Goal: Information Seeking & Learning: Learn about a topic

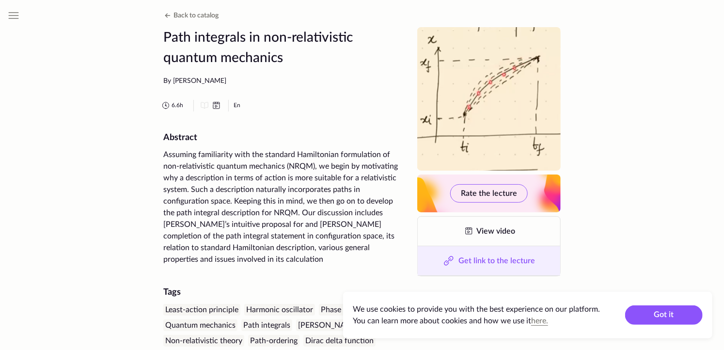
click at [485, 270] on button "Get link to the lecture" at bounding box center [488, 260] width 142 height 29
click at [488, 260] on span "Copied!" at bounding box center [495, 261] width 27 height 8
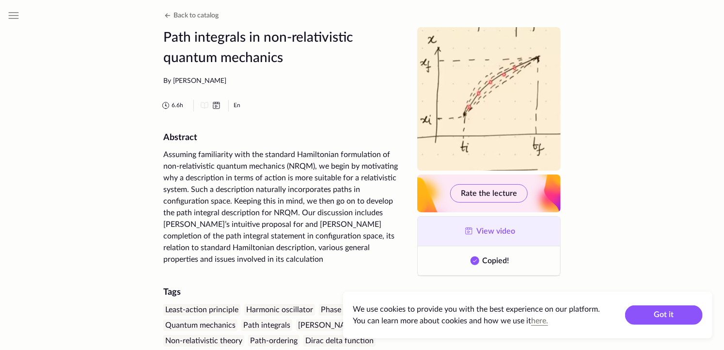
click at [483, 225] on link "View video" at bounding box center [488, 230] width 142 height 29
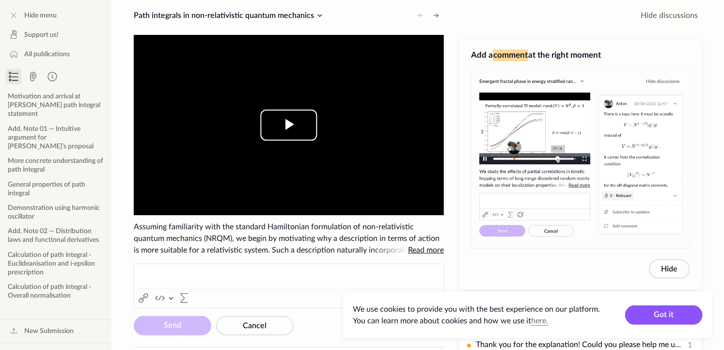
click at [289, 125] on span "Video Player" at bounding box center [289, 125] width 0 height 0
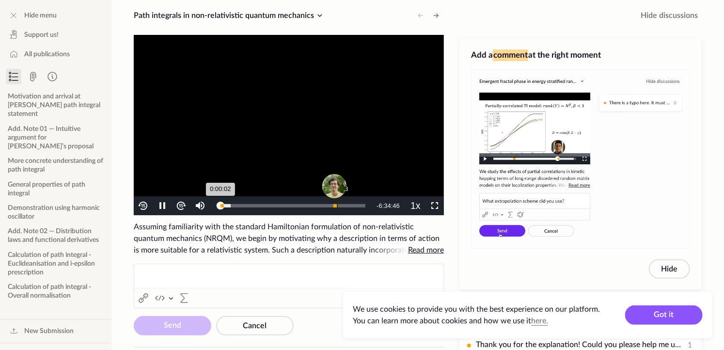
click at [329, 203] on div "Progress Bar" at bounding box center [334, 187] width 29 height 33
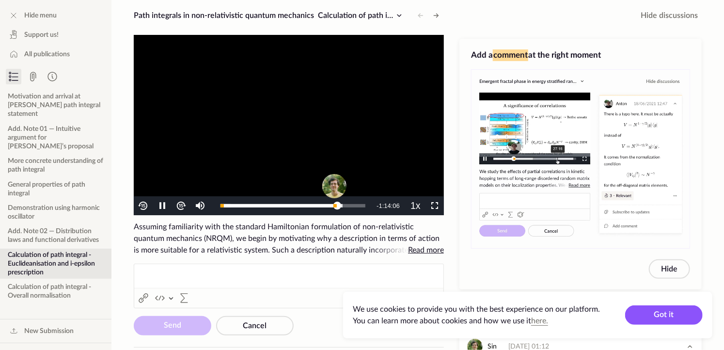
click at [241, 96] on video "To view this video please enable JavaScript, and consider upgrading to a web br…" at bounding box center [289, 125] width 310 height 180
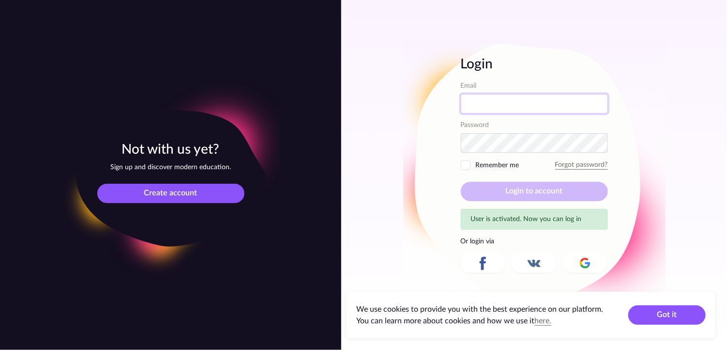
type input "[EMAIL_ADDRESS][PERSON_NAME][DOMAIN_NAME]"
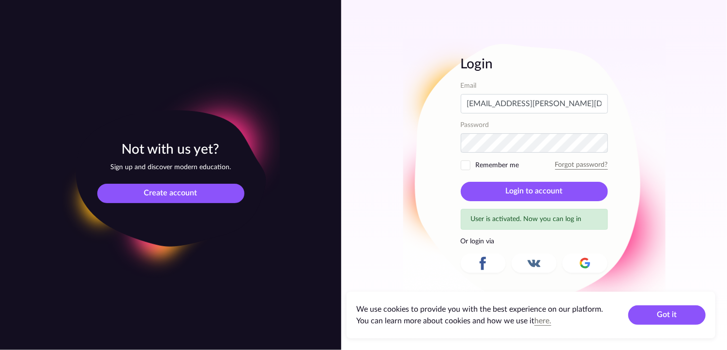
click at [490, 164] on span "Remember me" at bounding box center [490, 165] width 59 height 10
click at [0, 0] on input "Remember me" at bounding box center [0, 0] width 0 height 0
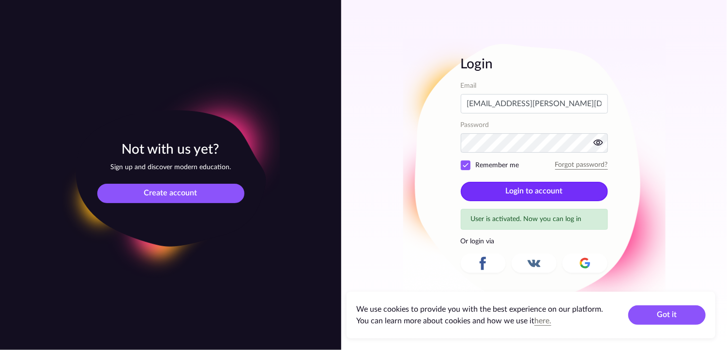
click at [525, 186] on button "Login to account" at bounding box center [534, 191] width 147 height 19
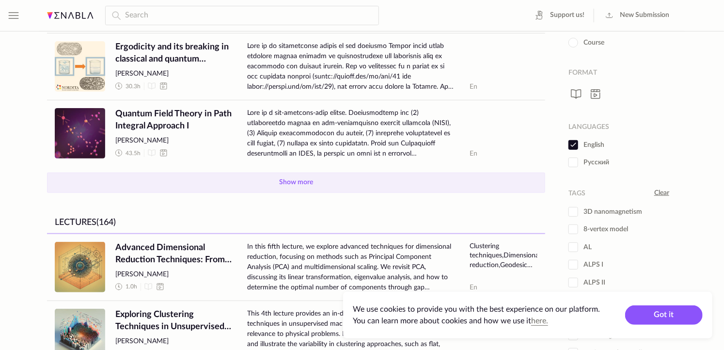
scroll to position [94, 0]
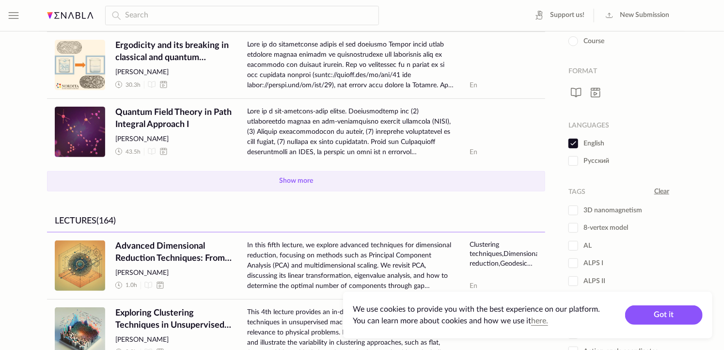
click at [303, 175] on button "Show more" at bounding box center [296, 181] width 498 height 20
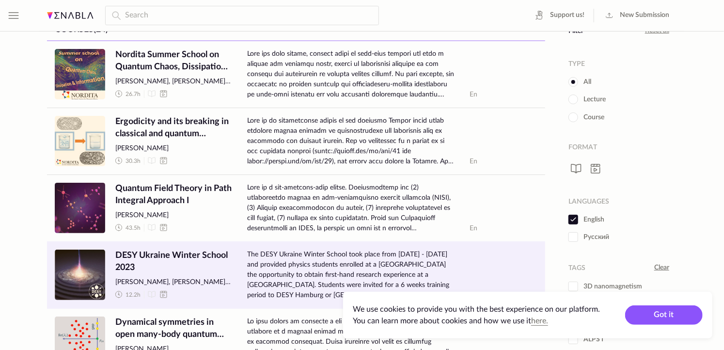
scroll to position [15, 0]
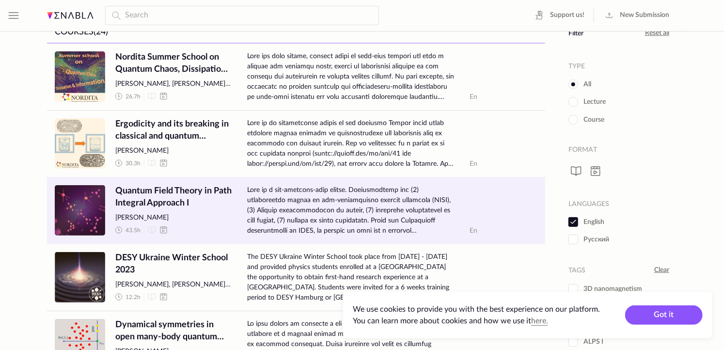
click at [184, 189] on span "Quantum Field Theory in Path Integral Approach I" at bounding box center [173, 197] width 116 height 24
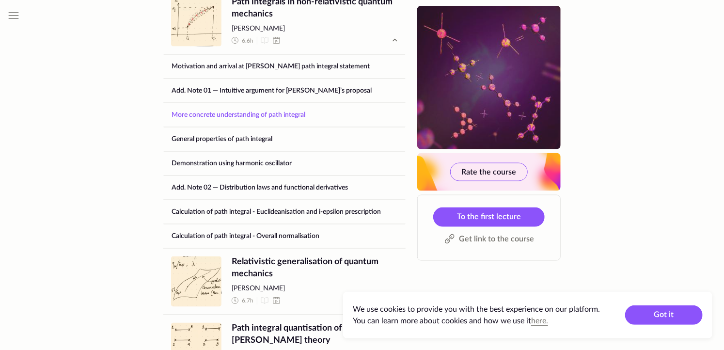
scroll to position [654, 0]
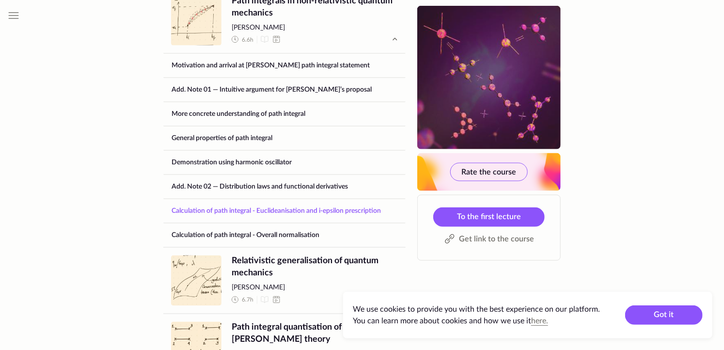
click at [256, 199] on link "Calculation of path integral - Euclideanisation and i-epsilon prescription" at bounding box center [284, 210] width 241 height 23
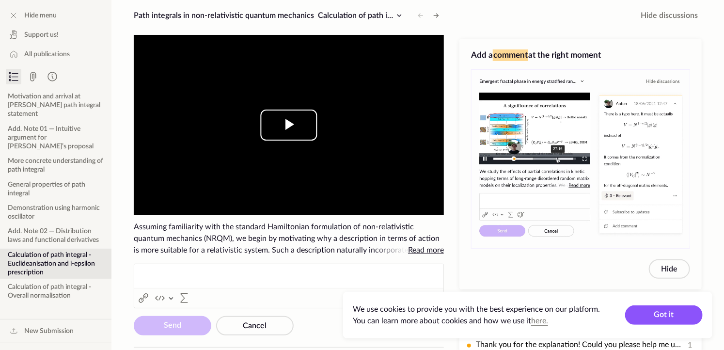
click at [289, 125] on span "Video Player" at bounding box center [289, 125] width 0 height 0
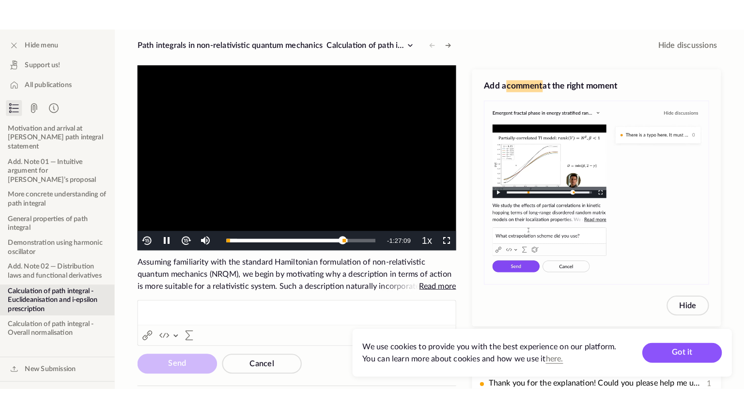
scroll to position [13, 0]
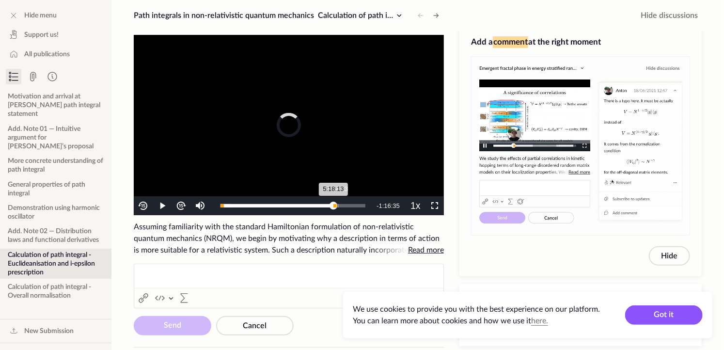
click at [329, 205] on div "5:18:13" at bounding box center [276, 205] width 113 height 3
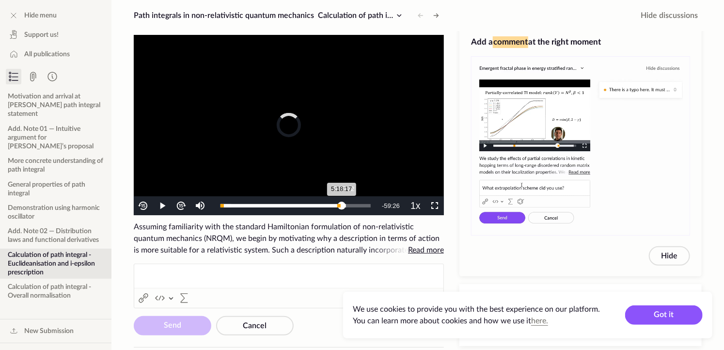
click at [335, 204] on div "Loaded : 83.59% 5:35:22 5:18:17" at bounding box center [295, 205] width 150 height 3
click at [434, 206] on span "Video Player" at bounding box center [434, 206] width 0 height 0
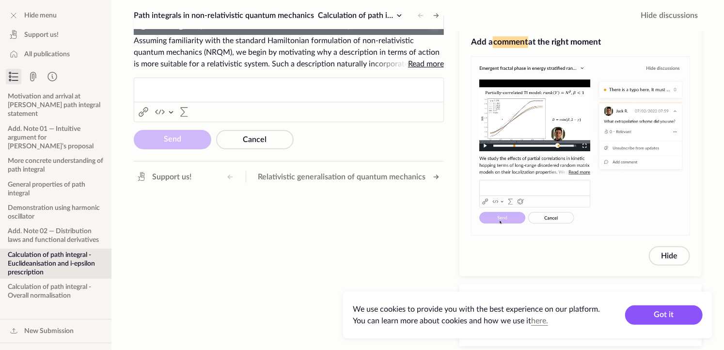
scroll to position [0, 0]
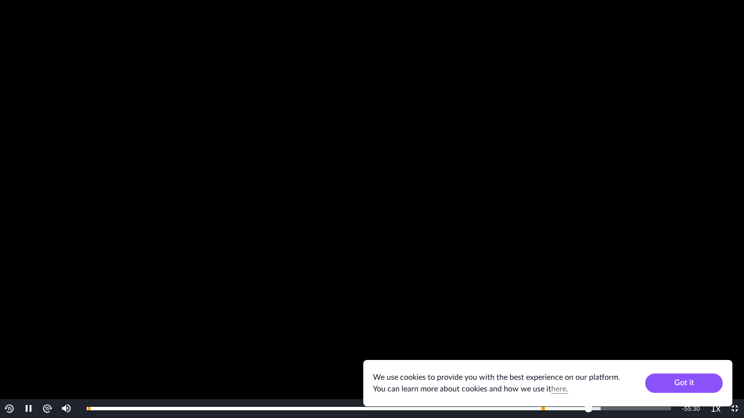
click at [46, 349] on img "Video Player" at bounding box center [47, 408] width 11 height 11
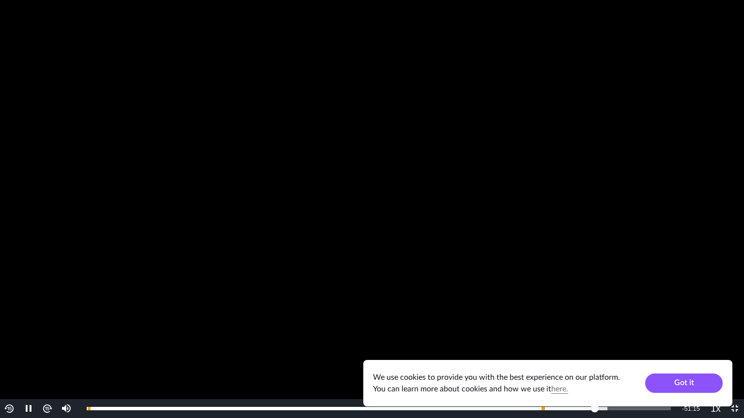
click at [41, 349] on button "Video Player" at bounding box center [47, 409] width 19 height 19
click at [44, 349] on img "Video Player" at bounding box center [47, 408] width 11 height 11
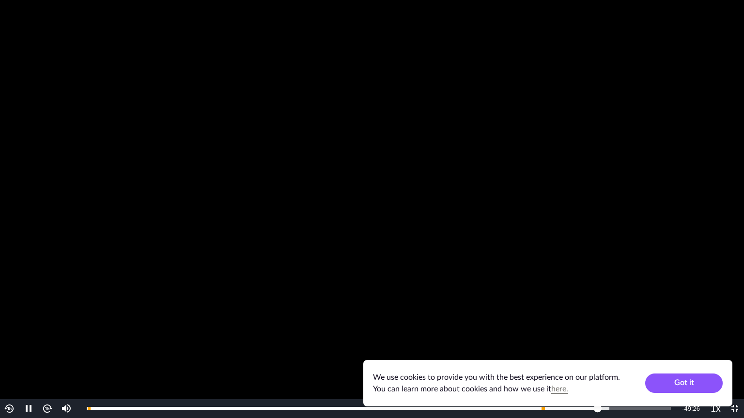
click at [44, 349] on img "Video Player" at bounding box center [47, 408] width 11 height 11
click at [8, 349] on button "Video Player" at bounding box center [9, 409] width 19 height 19
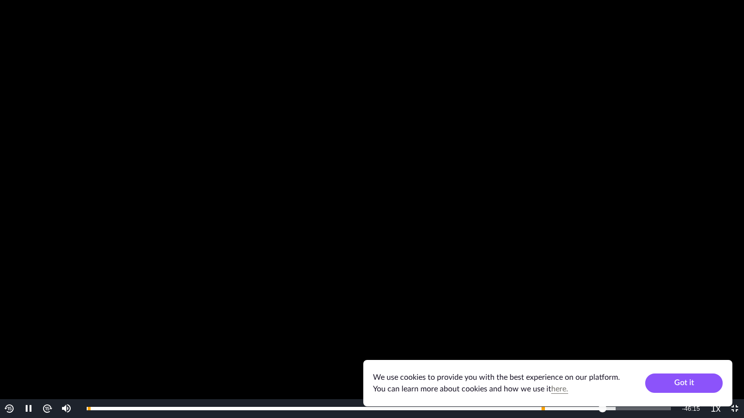
click at [8, 349] on button "Video Player" at bounding box center [9, 409] width 19 height 19
click at [29, 349] on span "Video Player" at bounding box center [29, 409] width 0 height 0
click at [46, 349] on img "Video Player" at bounding box center [47, 408] width 11 height 11
click at [48, 349] on img "Video Player" at bounding box center [47, 408] width 11 height 11
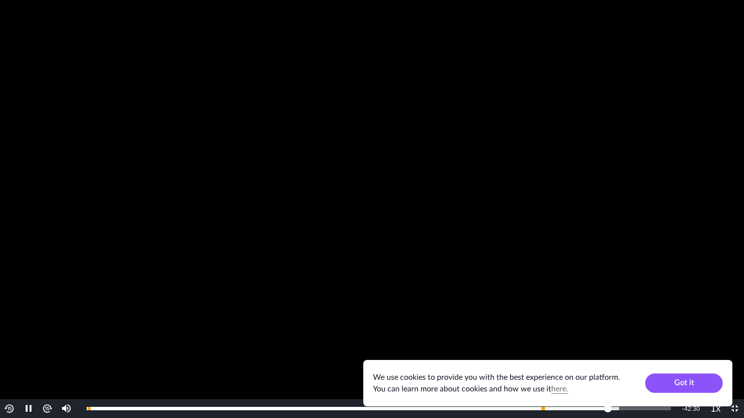
click at [47, 349] on img "Video Player" at bounding box center [47, 408] width 11 height 11
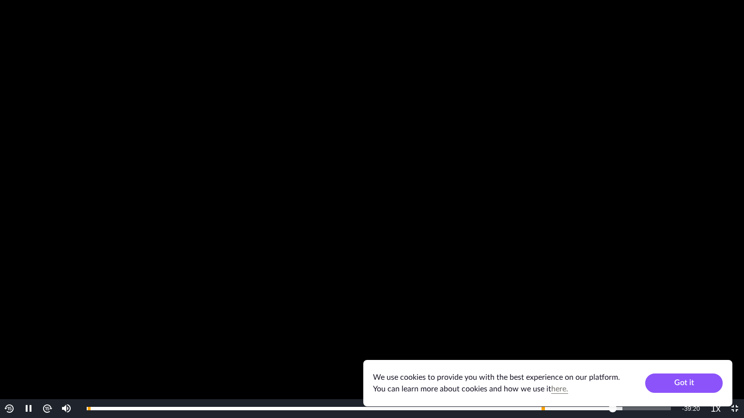
click at [47, 349] on img "Video Player" at bounding box center [47, 408] width 11 height 11
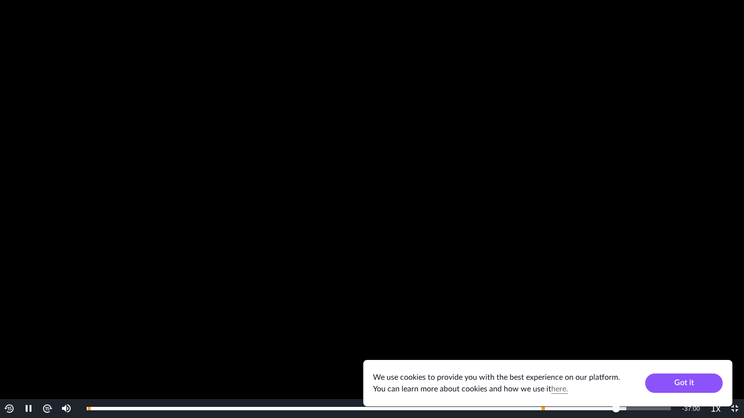
click at [47, 349] on img "Video Player" at bounding box center [47, 408] width 11 height 11
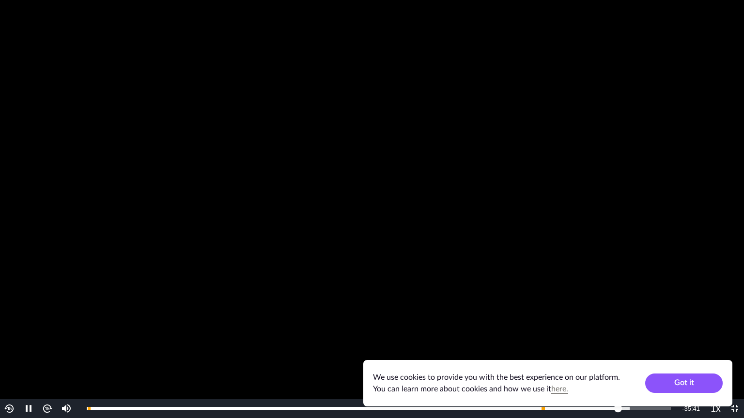
click at [47, 349] on img "Video Player" at bounding box center [47, 408] width 11 height 11
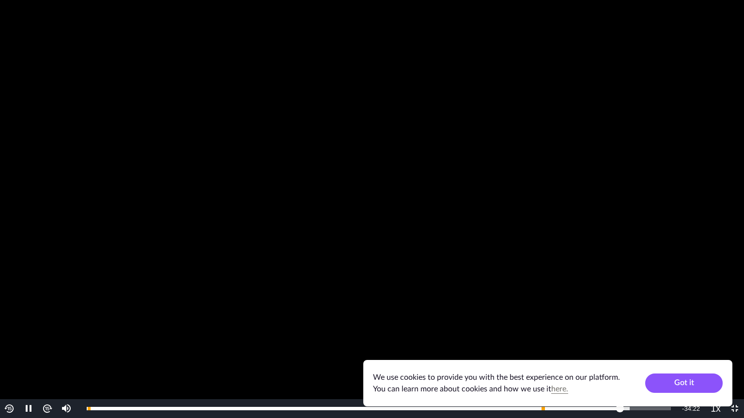
click at [47, 349] on img "Video Player" at bounding box center [47, 408] width 11 height 11
click at [51, 349] on img "Video Player" at bounding box center [47, 408] width 11 height 11
click at [713, 349] on button "Playback Rate" at bounding box center [715, 409] width 19 height 19
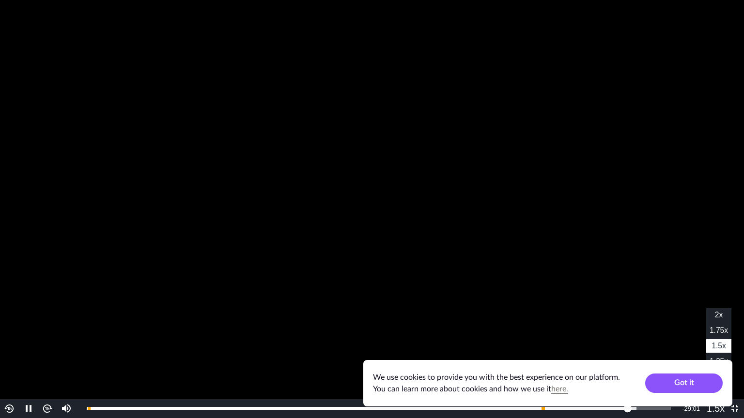
click at [713, 349] on button "Playback Rate" at bounding box center [715, 409] width 19 height 19
click at [50, 349] on img "Video Player" at bounding box center [47, 408] width 11 height 11
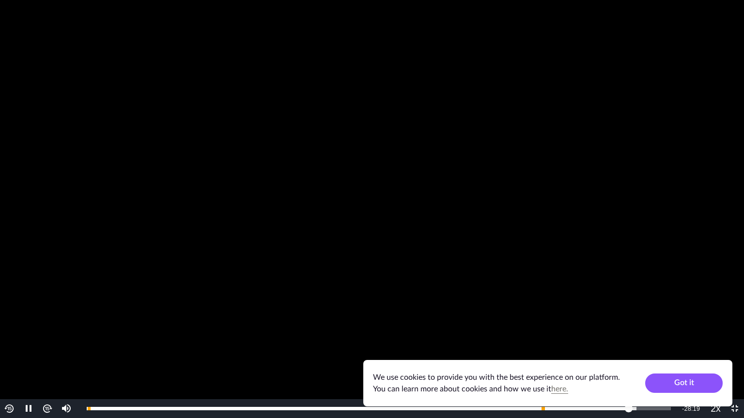
click at [50, 349] on img "Video Player" at bounding box center [47, 408] width 11 height 11
click at [639, 349] on div "6:13:31" at bounding box center [639, 408] width 0 height 3
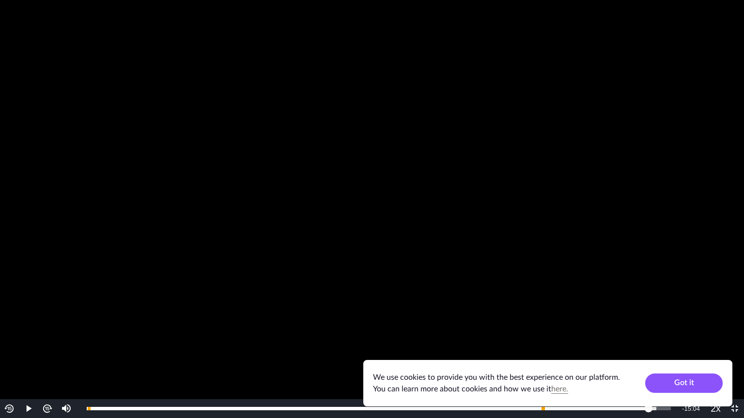
click at [649, 349] on div "Loaded : 97.50% 6:19:44 6:19:44" at bounding box center [379, 408] width 584 height 3
click at [657, 349] on div "Loaded : 97.50% 6:25:38 6:19:53" at bounding box center [379, 409] width 594 height 19
click at [667, 349] on div "Loaded : 100.00% 6:30:14 6:30:14" at bounding box center [380, 409] width 597 height 19
click at [673, 349] on div "Loaded : 100.00% 6:34:09 6:34:09" at bounding box center [380, 409] width 597 height 19
click at [727, 349] on span "Video Player" at bounding box center [735, 409] width 0 height 0
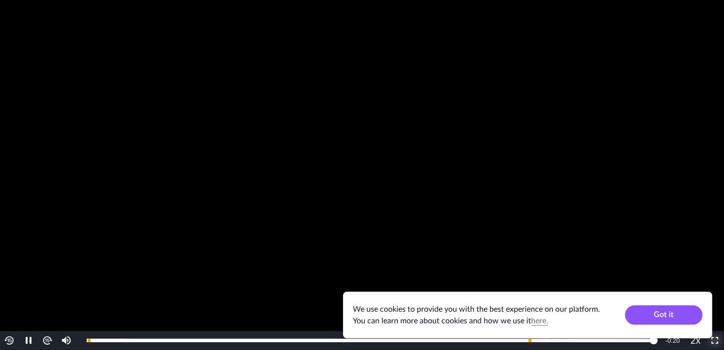
scroll to position [27, 0]
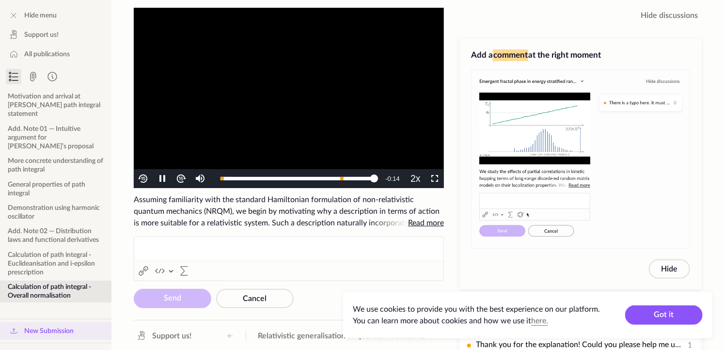
click at [77, 331] on link "New Submission" at bounding box center [55, 330] width 111 height 17
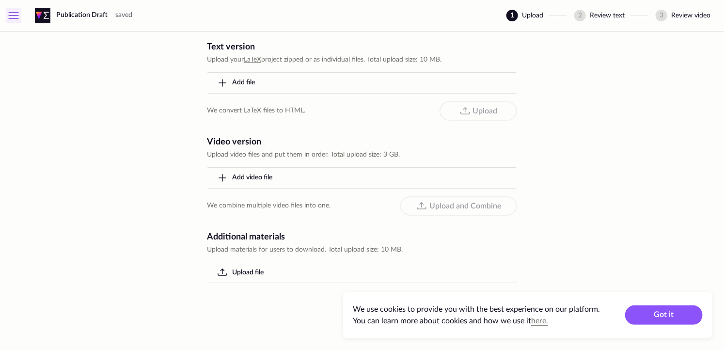
click at [10, 12] on icon at bounding box center [14, 16] width 12 height 12
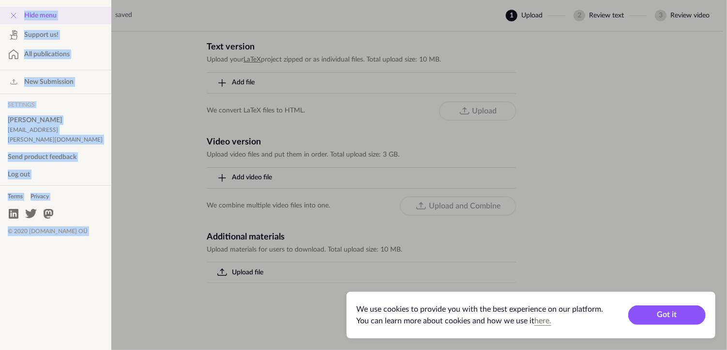
drag, startPoint x: 133, startPoint y: 33, endPoint x: 6, endPoint y: -5, distance: 132.7
click at [6, 0] on html "Hide menu Support us! All publications New Submission Settings Ambika ph24c801@…" at bounding box center [363, 183] width 727 height 367
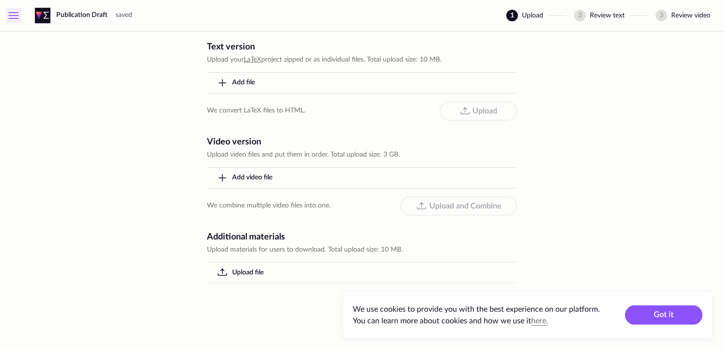
click at [14, 13] on icon at bounding box center [14, 13] width 10 height 0
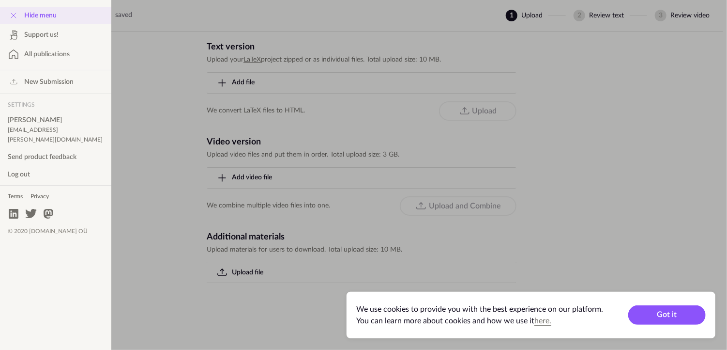
click at [48, 16] on span "Hide menu" at bounding box center [40, 16] width 32 height 10
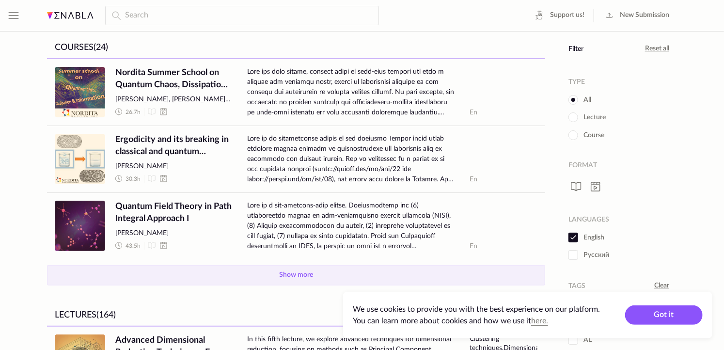
click at [305, 281] on button "Show more" at bounding box center [296, 275] width 498 height 20
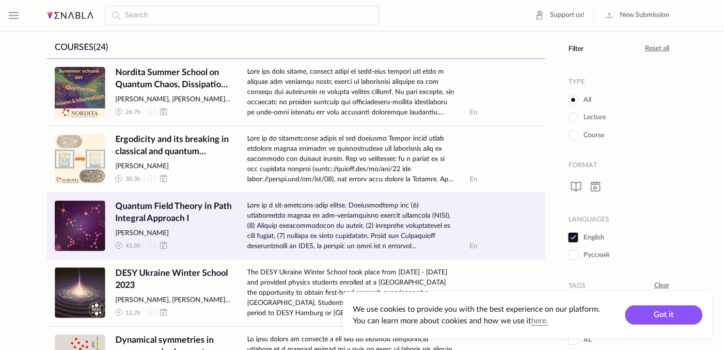
click at [198, 203] on span "Quantum Field Theory in Path Integral Approach I" at bounding box center [173, 213] width 116 height 24
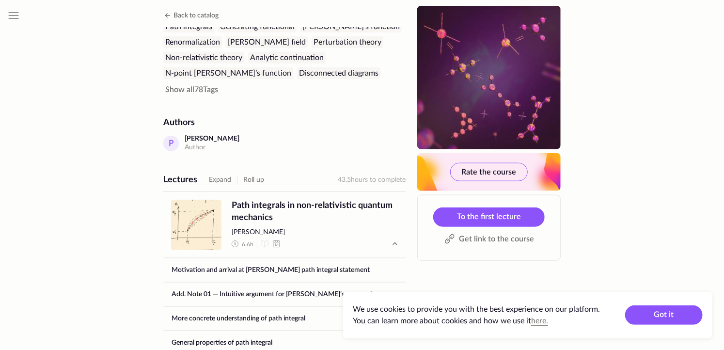
scroll to position [204, 0]
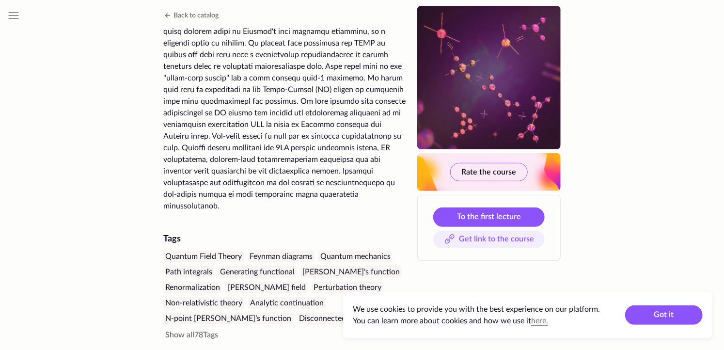
click at [468, 241] on span "Get link to the course" at bounding box center [496, 239] width 75 height 12
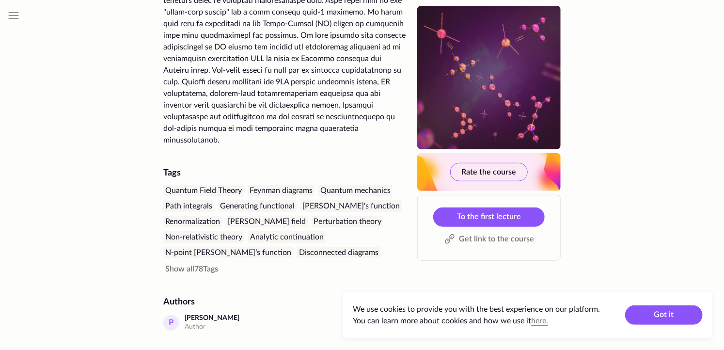
scroll to position [273, 0]
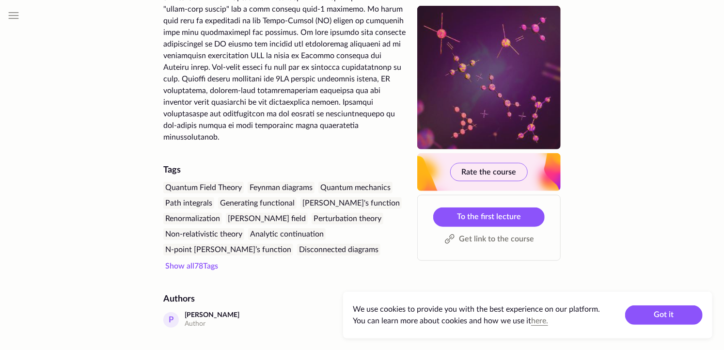
click at [205, 262] on span "Show all 78 Tags" at bounding box center [191, 266] width 53 height 8
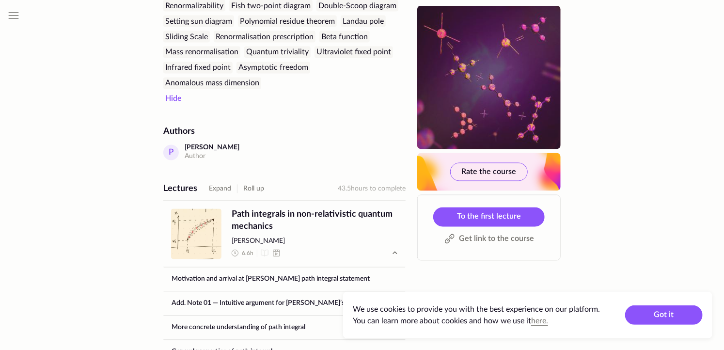
scroll to position [858, 0]
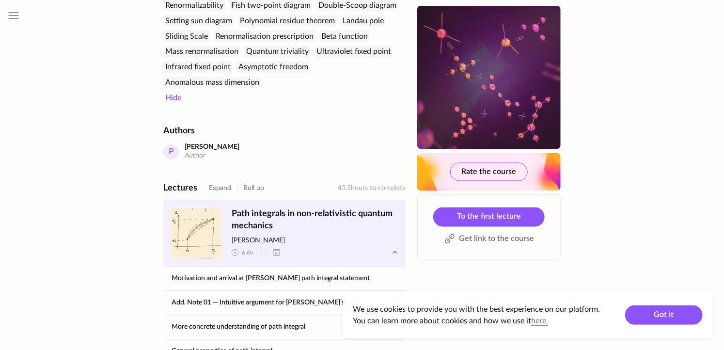
click at [305, 208] on span "Path integrals in non-relativistic quantum mechanics" at bounding box center [315, 220] width 166 height 24
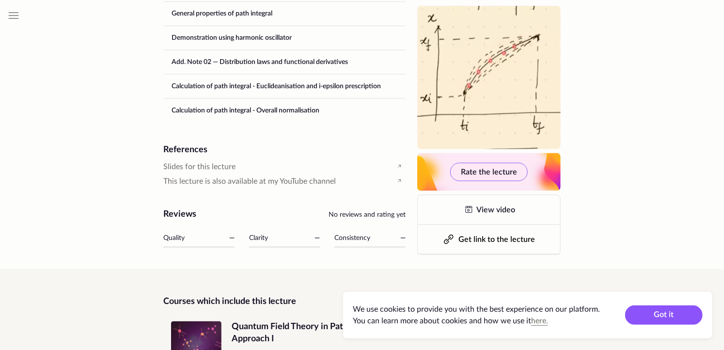
scroll to position [652, 0]
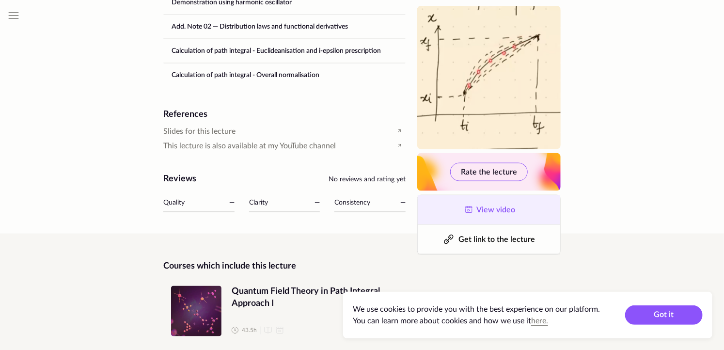
click at [461, 203] on link "View video" at bounding box center [488, 209] width 142 height 29
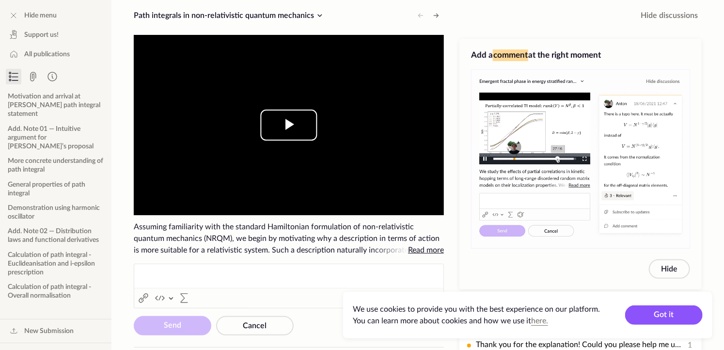
click at [289, 125] on span "Video Player" at bounding box center [289, 125] width 0 height 0
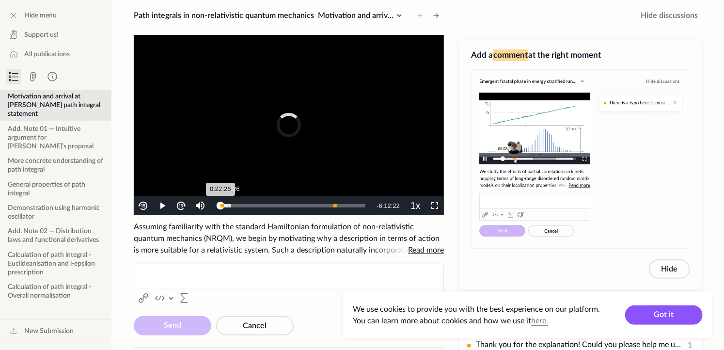
click at [221, 202] on div "Loaded : 7.00% 0:22:26 0:22:26" at bounding box center [293, 205] width 154 height 19
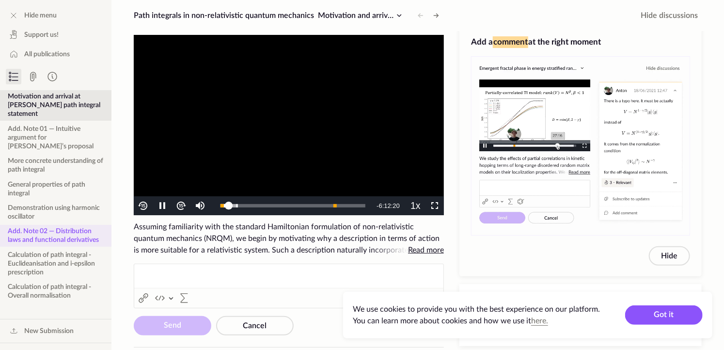
scroll to position [135, 0]
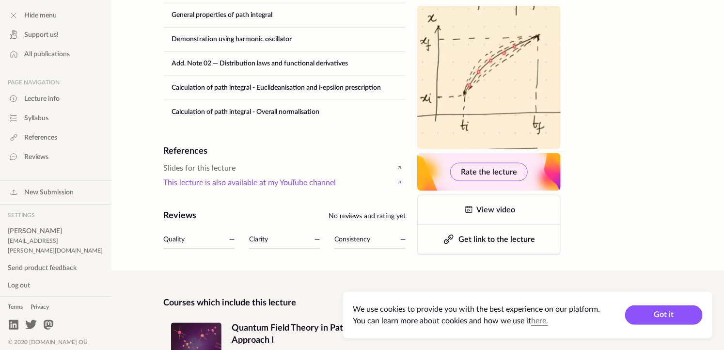
scroll to position [616, 0]
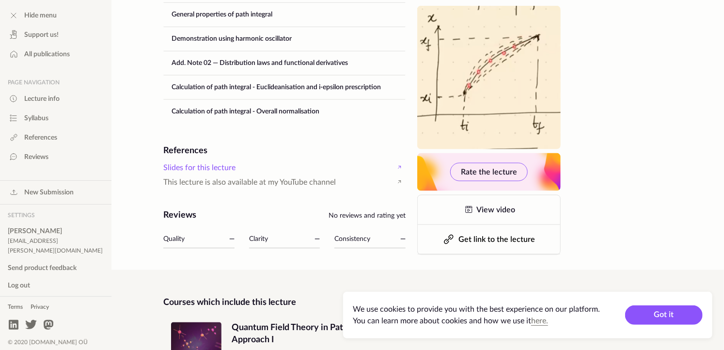
click at [202, 162] on span "Slides for this lecture" at bounding box center [199, 167] width 72 height 11
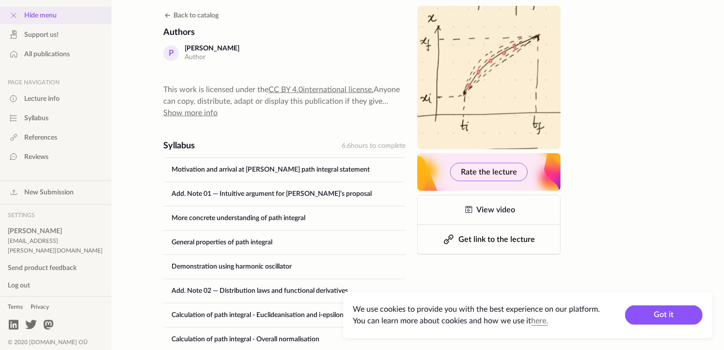
scroll to position [384, 0]
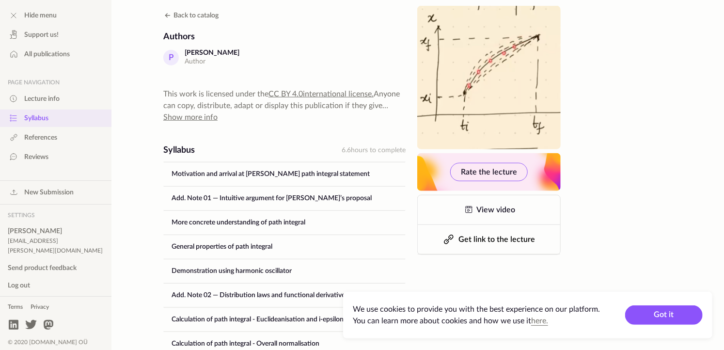
click at [39, 124] on button "Syllabus" at bounding box center [55, 117] width 111 height 17
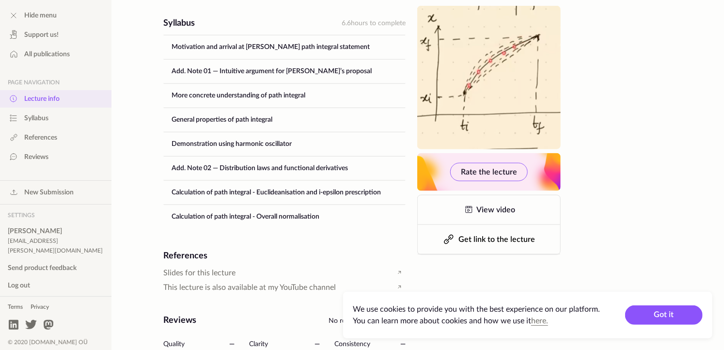
click at [35, 101] on span "Lecture info" at bounding box center [41, 99] width 35 height 10
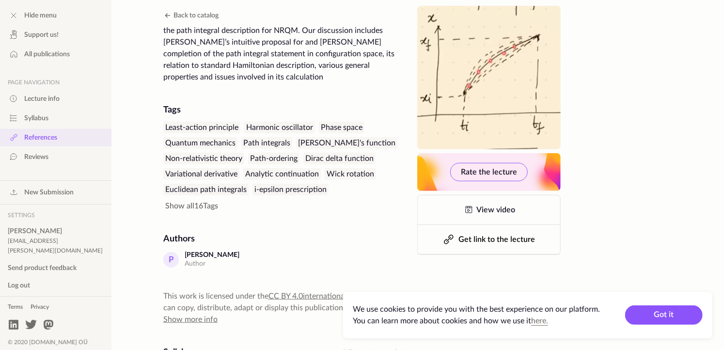
scroll to position [0, 0]
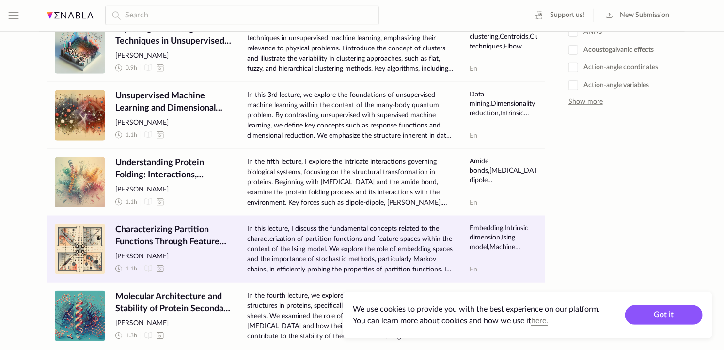
scroll to position [383, 0]
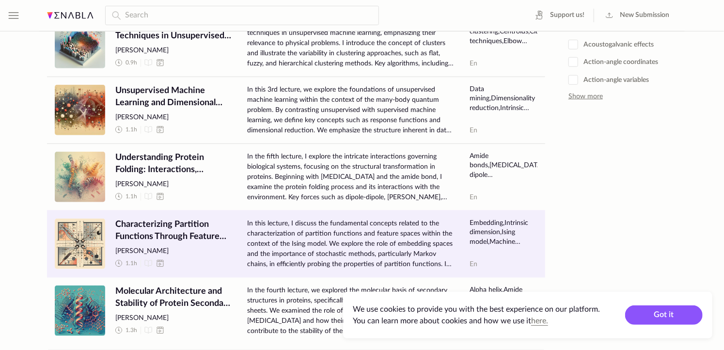
click at [436, 262] on span "In this lecture, I discuss the fundamental concepts related to the characteriza…" at bounding box center [350, 243] width 207 height 51
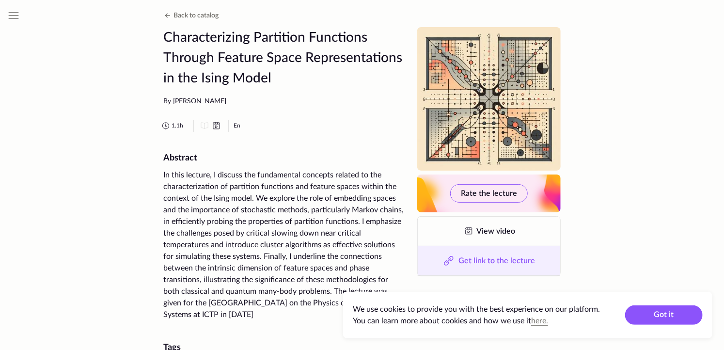
click at [494, 261] on span "Get link to the lecture" at bounding box center [496, 261] width 77 height 8
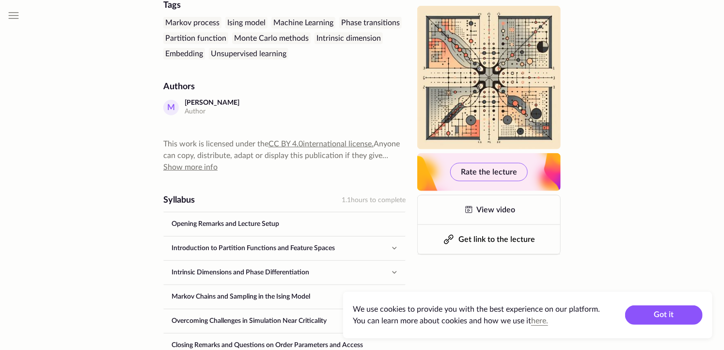
scroll to position [425, 0]
